Goal: Information Seeking & Learning: Learn about a topic

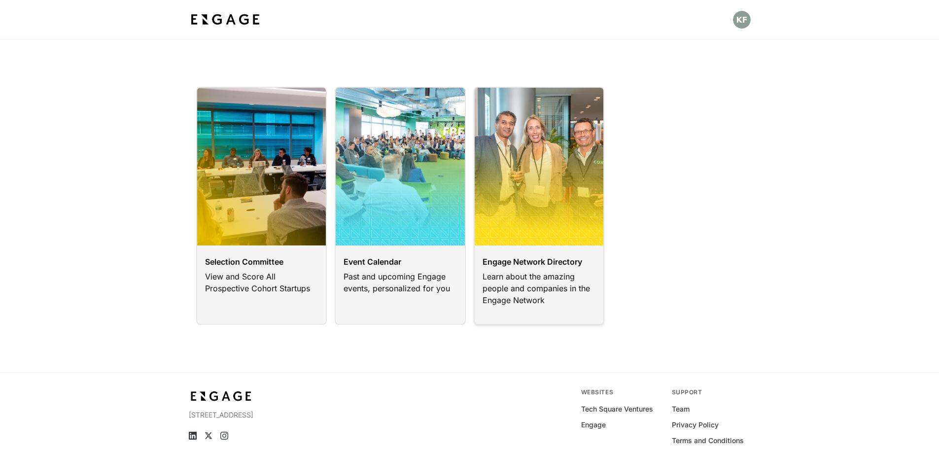
click at [555, 279] on link at bounding box center [539, 206] width 131 height 238
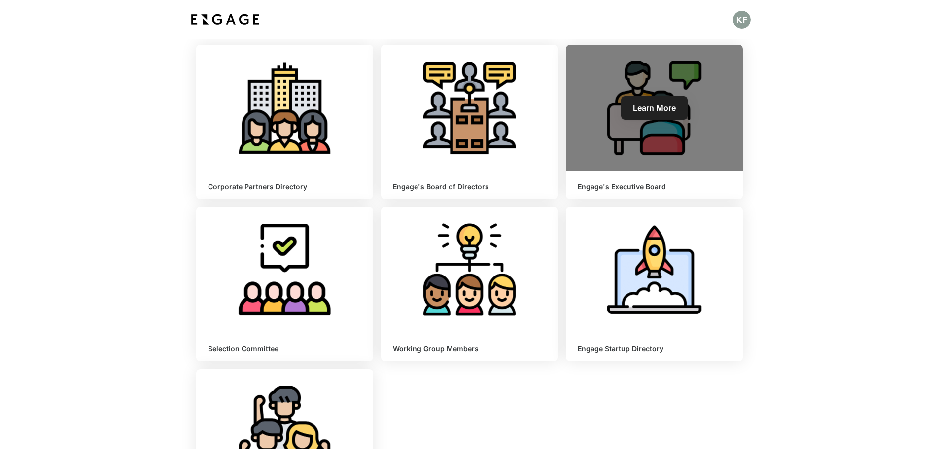
scroll to position [99, 0]
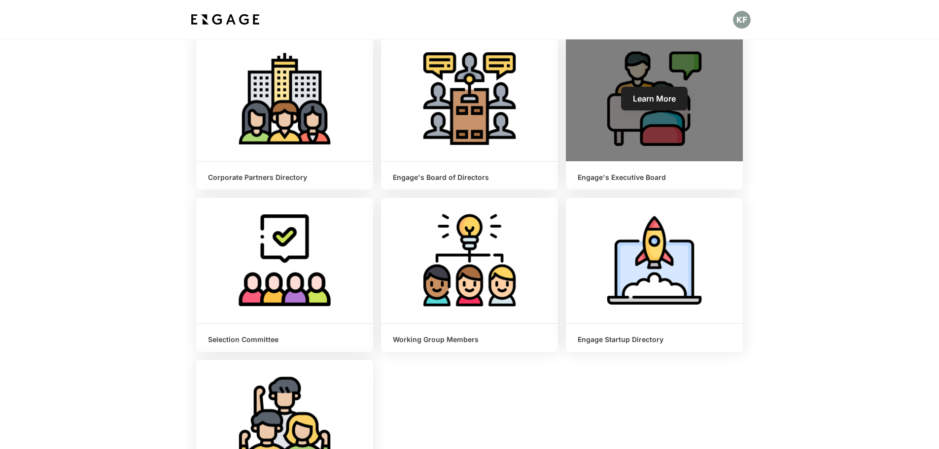
click at [614, 176] on h6 "Engage's Executive Board" at bounding box center [653, 177] width 153 height 8
click at [641, 100] on span "Learn More" at bounding box center [654, 99] width 43 height 10
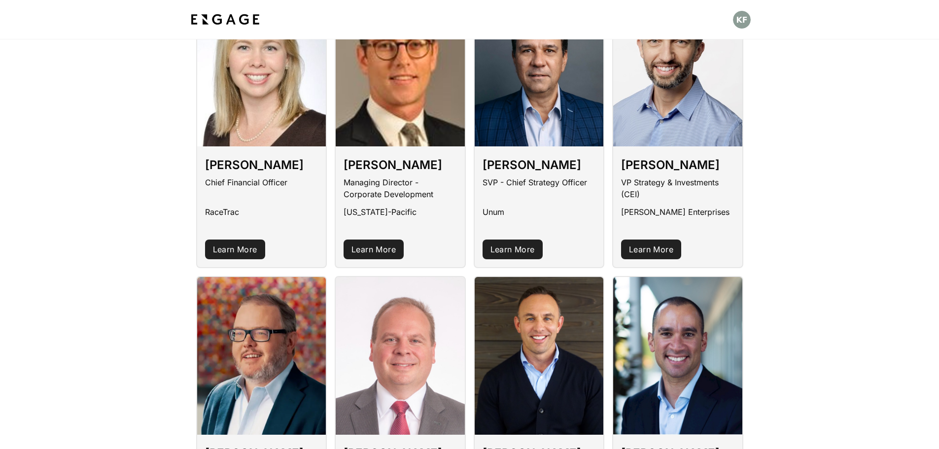
scroll to position [641, 0]
